Goal: Transaction & Acquisition: Purchase product/service

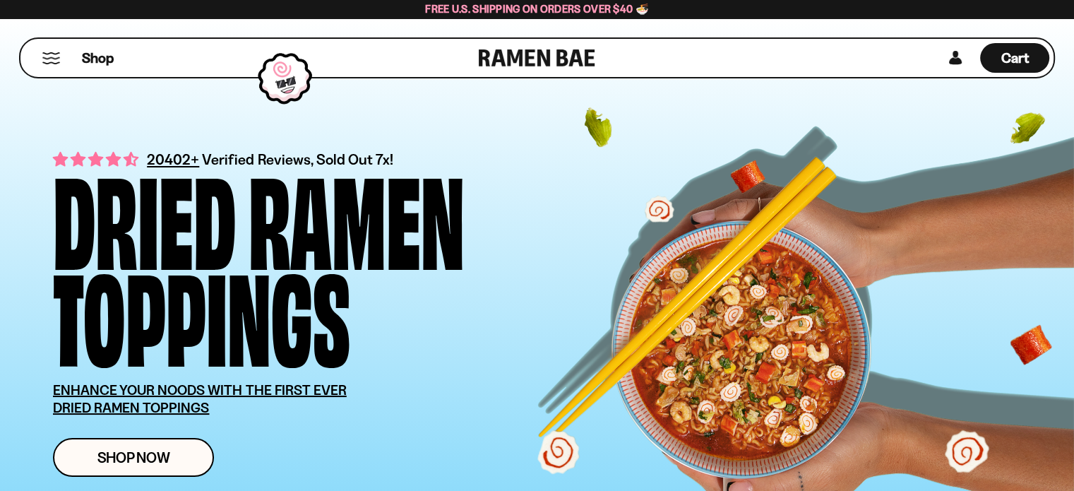
click at [1017, 61] on span "Cart" at bounding box center [1015, 57] width 28 height 17
click at [1021, 61] on span "Cart" at bounding box center [1015, 57] width 28 height 17
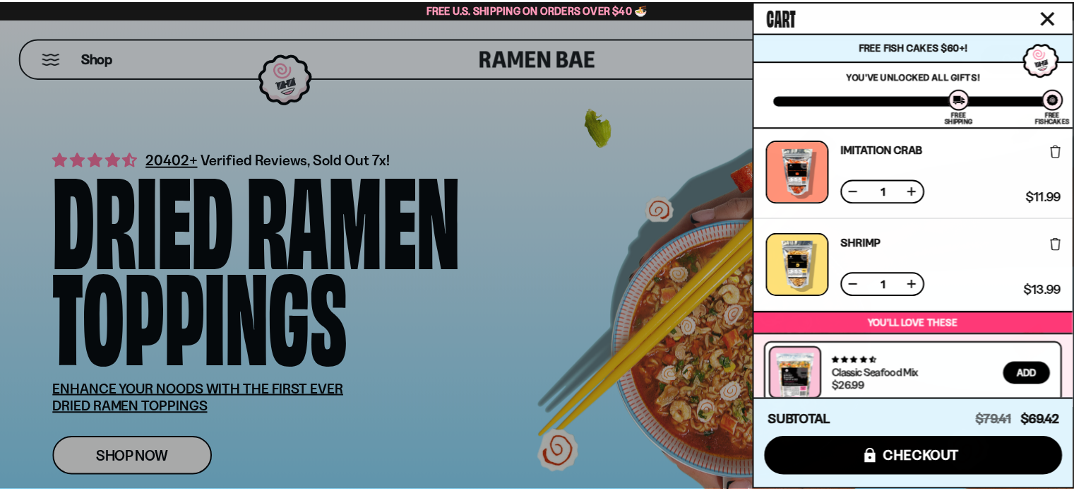
scroll to position [754, 0]
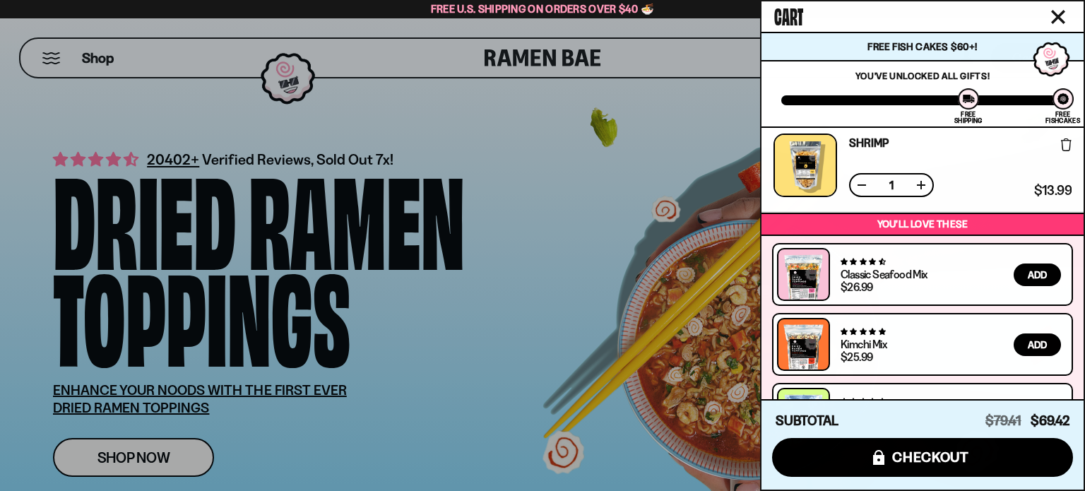
click at [610, 225] on div at bounding box center [542, 245] width 1085 height 491
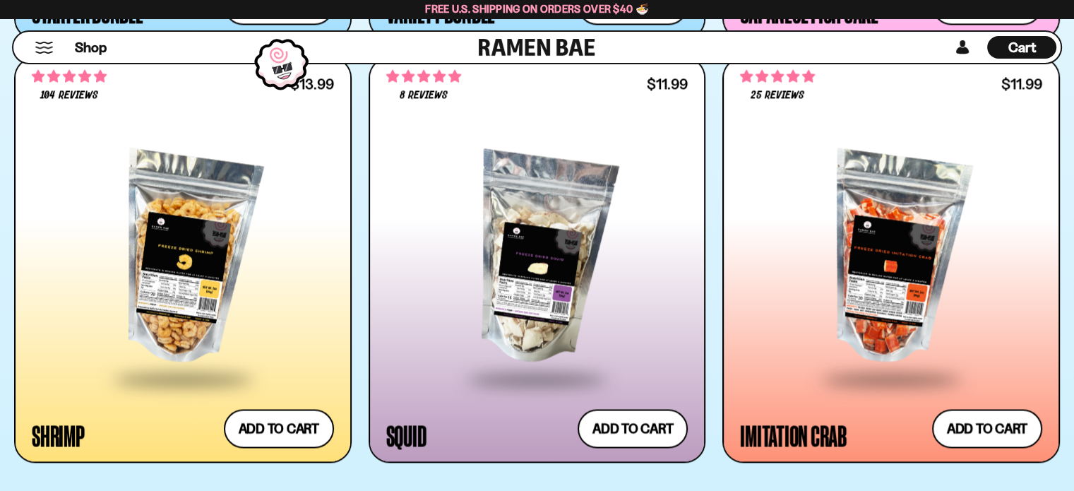
scroll to position [742, 0]
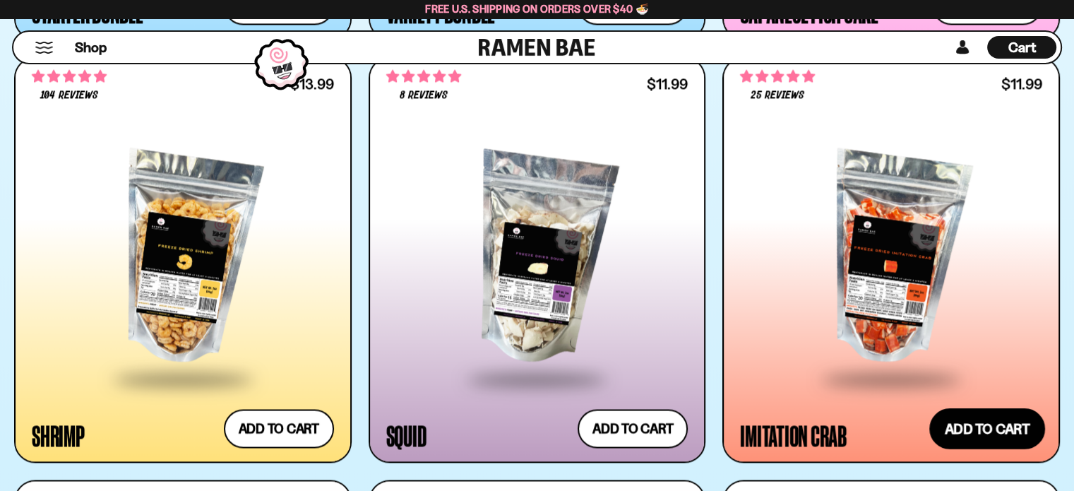
click at [989, 427] on button "Add to cart Add ― Regular price $11.99 Regular price Sale price $11.99 Unit pri…" at bounding box center [987, 428] width 116 height 41
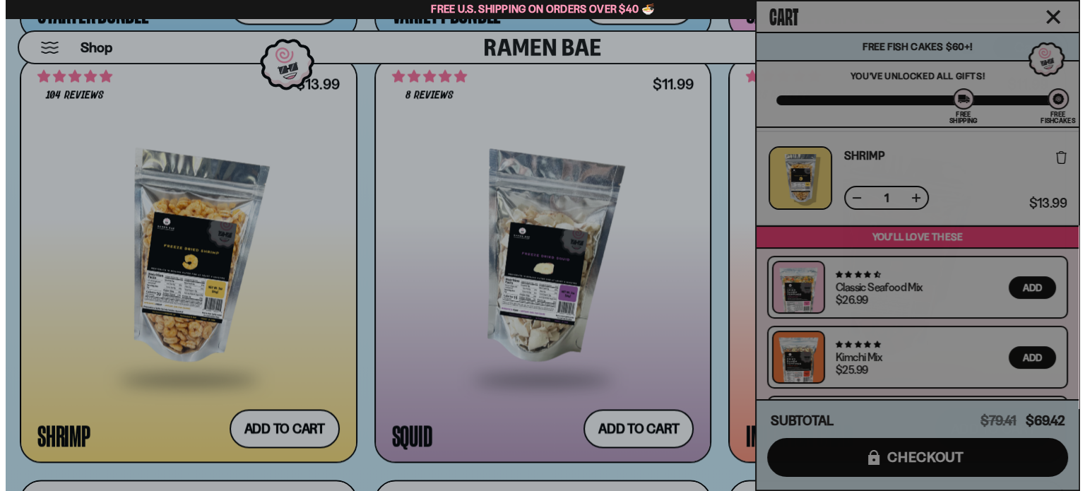
scroll to position [2104, 0]
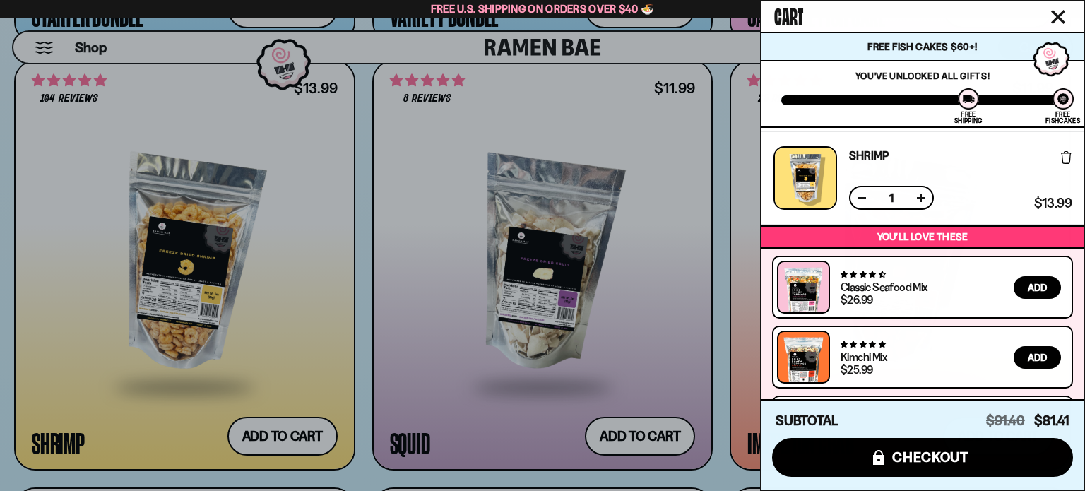
click at [734, 169] on div at bounding box center [542, 245] width 1085 height 491
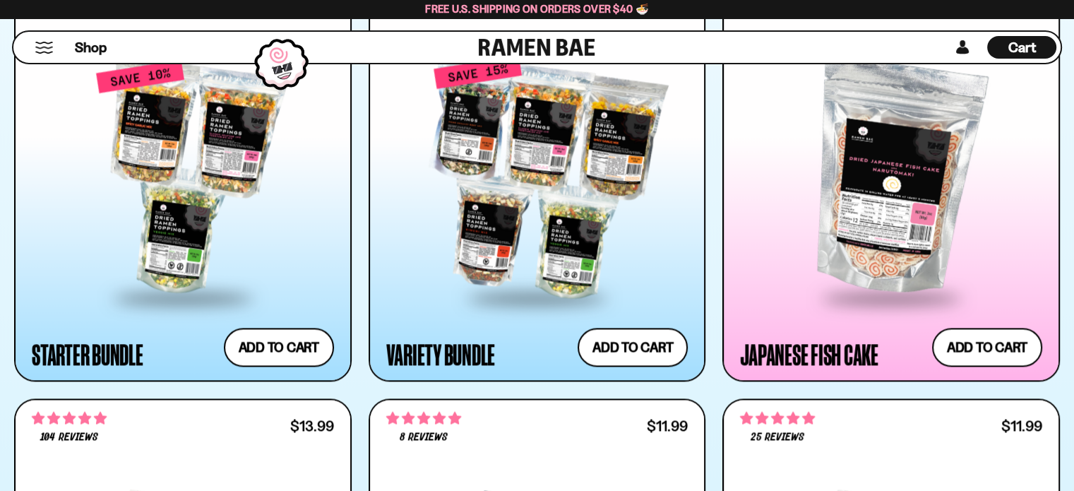
scroll to position [0, 0]
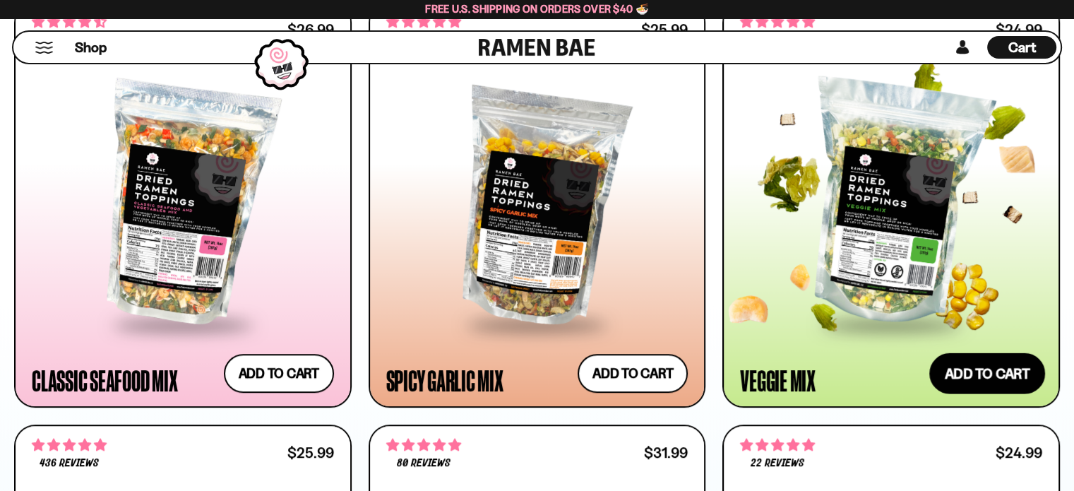
click at [972, 374] on button "Add to cart Add ― Regular price $24.99 Regular price Sale price $24.99 Unit pri…" at bounding box center [987, 373] width 116 height 41
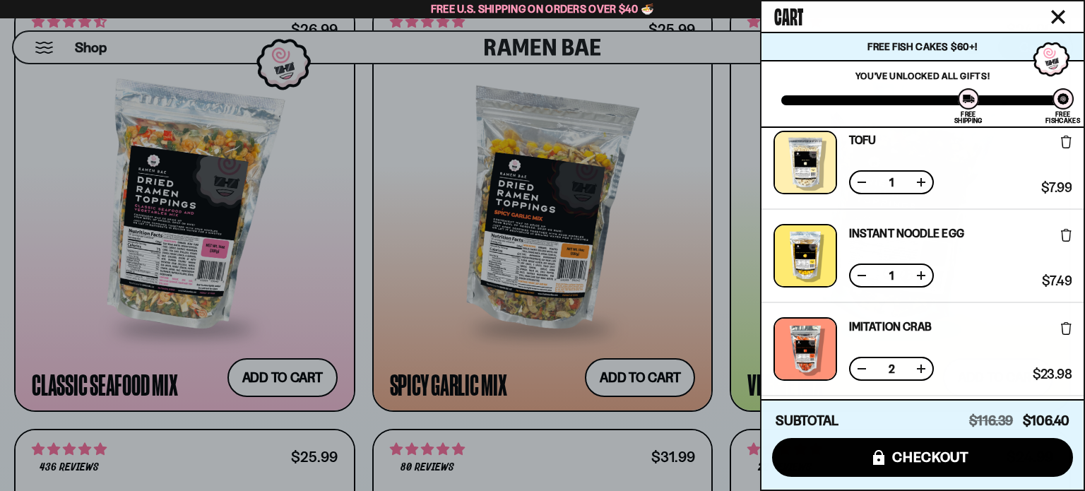
scroll to position [565, 0]
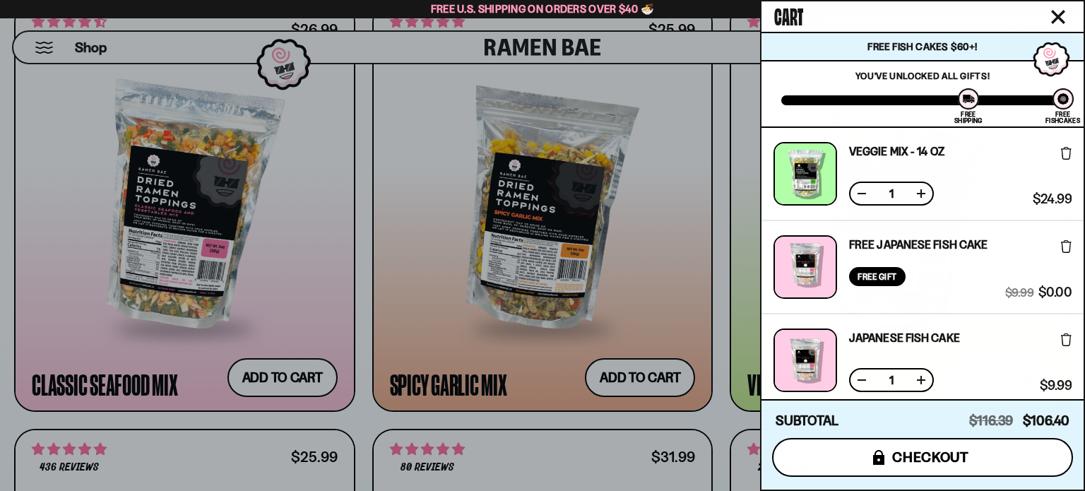
click at [950, 449] on span "checkout" at bounding box center [930, 457] width 77 height 16
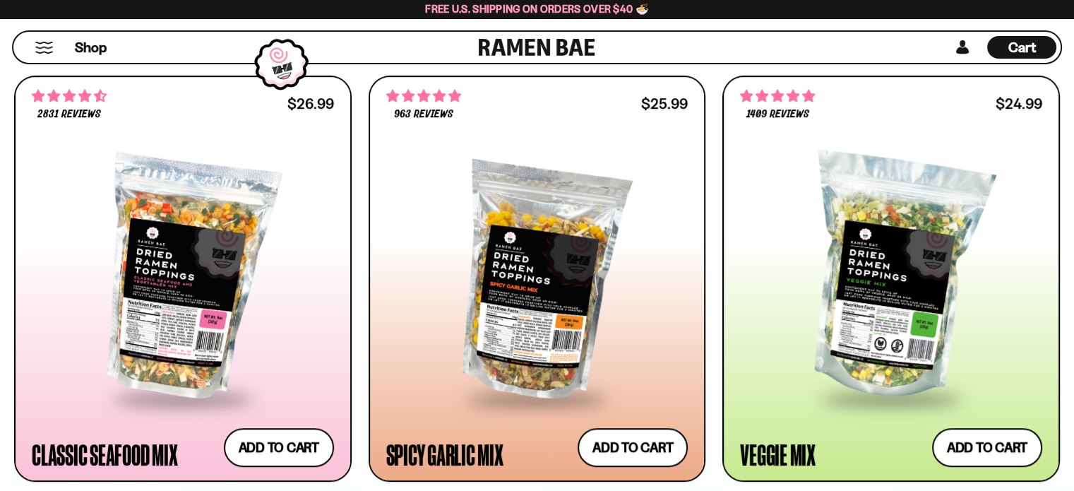
scroll to position [807, 0]
